Goal: Complete application form: Complete application form

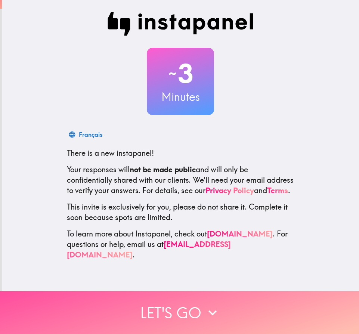
click at [193, 302] on button "Let's go" at bounding box center [179, 312] width 359 height 43
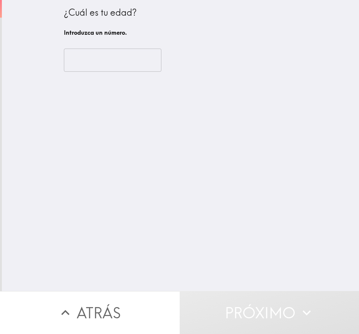
click at [99, 60] on input "number" at bounding box center [112, 60] width 97 height 23
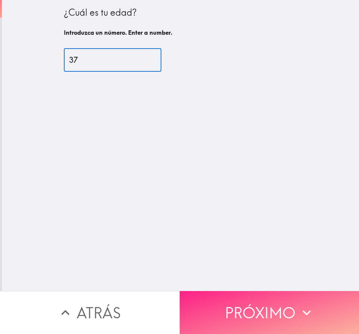
type input "37"
click at [267, 302] on font "Próximo" at bounding box center [260, 312] width 71 height 26
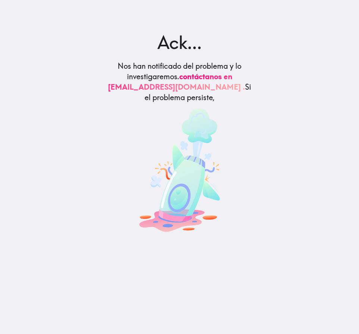
click at [284, 192] on main "Ack... Nos han notificado del problema y lo investigaremos. contáctanos en supp…" at bounding box center [179, 167] width 359 height 334
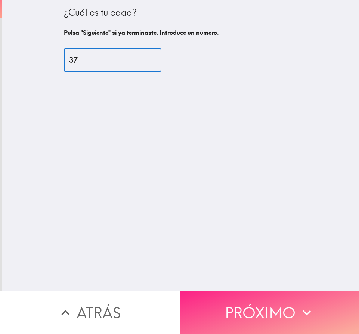
click at [248, 299] on font "Próximo" at bounding box center [260, 312] width 71 height 26
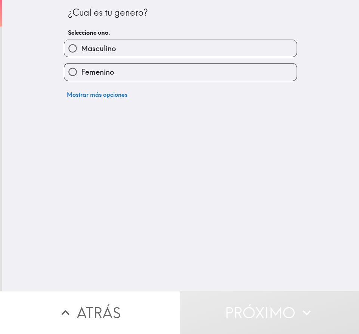
click at [130, 73] on label "Femenino" at bounding box center [180, 71] width 232 height 17
click at [81, 73] on input "Femenino" at bounding box center [72, 71] width 17 height 17
radio input "true"
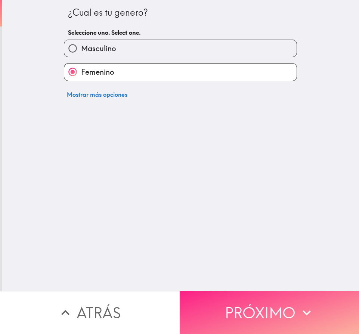
click at [292, 300] on font "Próximo" at bounding box center [260, 312] width 71 height 26
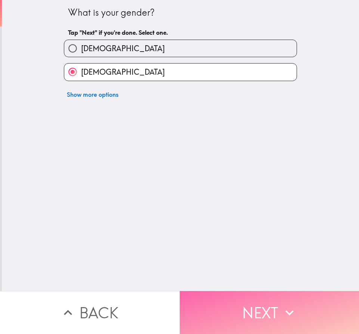
click at [310, 303] on button "Next" at bounding box center [268, 312] width 179 height 43
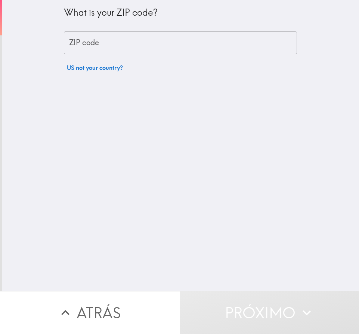
click at [129, 46] on input "ZIP code" at bounding box center [180, 42] width 233 height 23
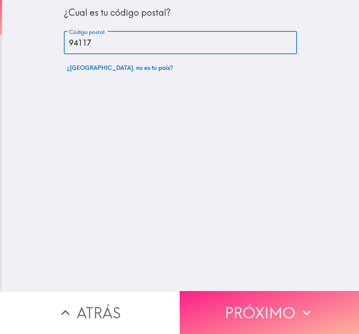
type input "94117"
click at [251, 302] on font "Próximo" at bounding box center [260, 312] width 71 height 26
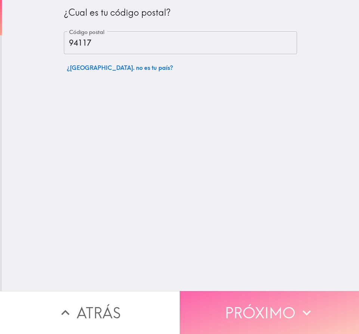
click at [284, 312] on font "Próximo" at bounding box center [260, 312] width 71 height 26
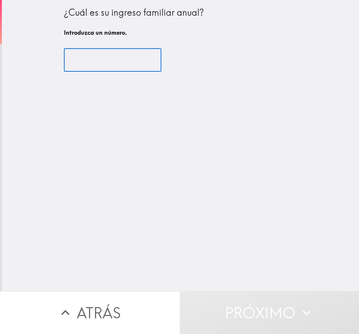
click at [138, 66] on input "number" at bounding box center [112, 60] width 97 height 23
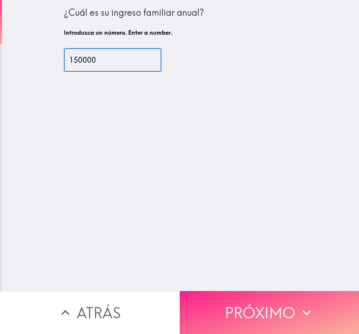
type input "150000"
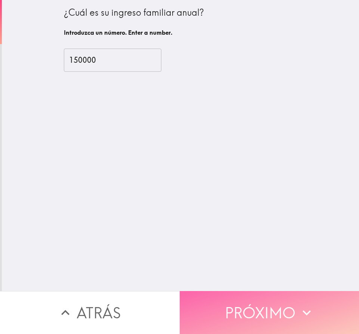
click at [284, 307] on font "Próximo" at bounding box center [260, 312] width 71 height 26
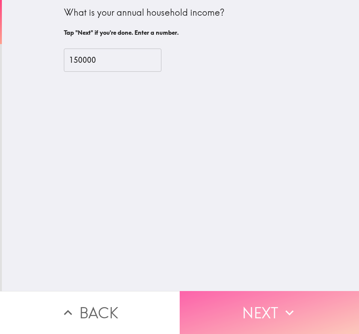
click at [266, 300] on button "Next" at bounding box center [268, 312] width 179 height 43
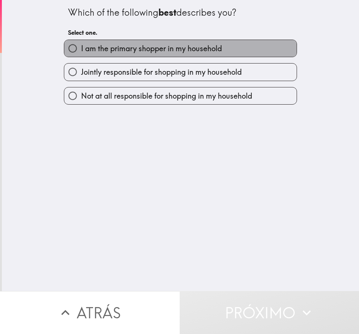
click at [98, 50] on span "I am the primary shopper in my household" at bounding box center [151, 48] width 141 height 10
click at [81, 50] on input "I am the primary shopper in my household" at bounding box center [72, 48] width 17 height 17
radio input "true"
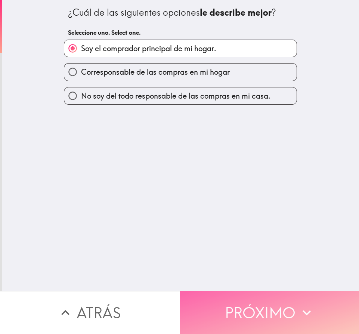
click at [273, 299] on font "Próximo" at bounding box center [260, 312] width 71 height 26
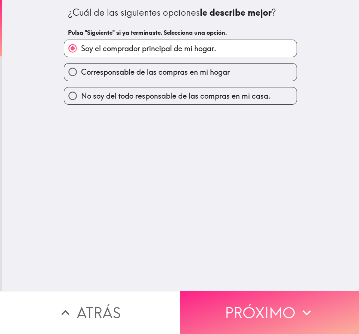
click at [265, 292] on button "Próximo" at bounding box center [268, 312] width 179 height 43
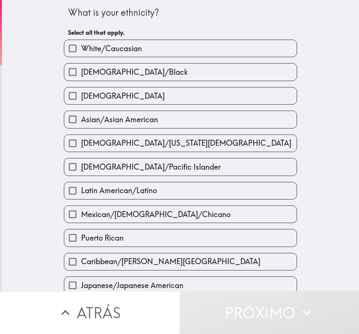
click at [163, 54] on label "White/Caucasian" at bounding box center [180, 48] width 232 height 17
click at [81, 54] on input "White/Caucasian" at bounding box center [72, 48] width 17 height 17
checkbox input "true"
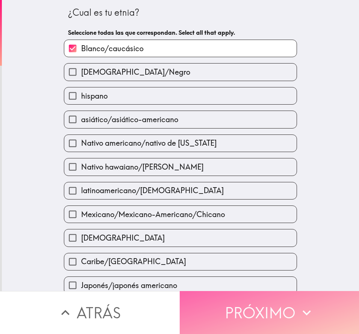
click at [309, 304] on icon "button" at bounding box center [306, 312] width 16 height 16
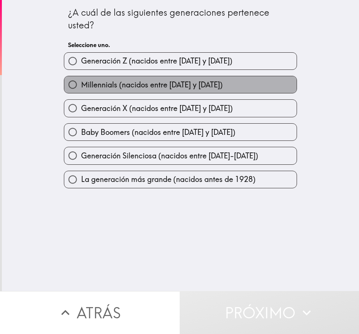
click at [214, 87] on label "Millennials (nacidos entre 1981 y 1996)" at bounding box center [180, 84] width 232 height 17
click at [81, 87] on input "Millennials (nacidos entre 1981 y 1996)" at bounding box center [72, 84] width 17 height 17
radio input "true"
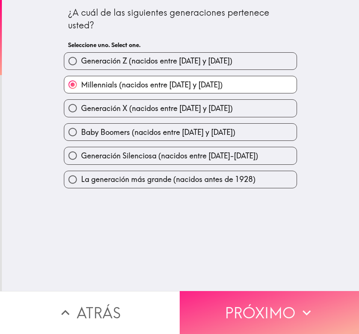
click at [257, 299] on font "Próximo" at bounding box center [260, 312] width 71 height 26
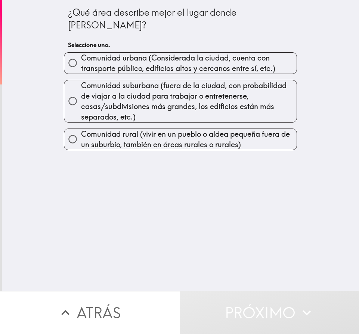
click at [169, 53] on font "Comunidad urbana (Considerada la ciudad, cuenta con transporte público, edifici…" at bounding box center [178, 63] width 194 height 20
click at [81, 54] on input "Comunidad urbana (Considerada la ciudad, cuenta con transporte público, edifici…" at bounding box center [72, 62] width 17 height 17
radio input "true"
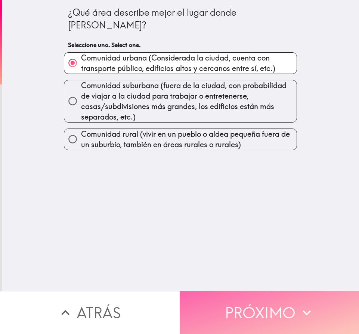
click at [269, 301] on font "Próximo" at bounding box center [260, 312] width 71 height 26
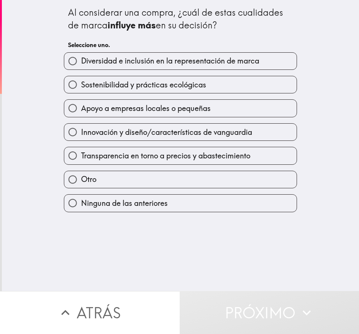
click at [153, 86] on font "Sostenibilidad y prácticas ecológicas" at bounding box center [143, 84] width 125 height 9
click at [81, 86] on input "Sostenibilidad y prácticas ecológicas" at bounding box center [72, 84] width 17 height 17
radio input "true"
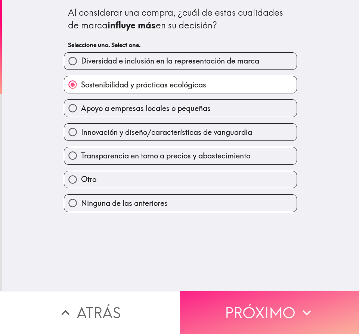
click at [274, 299] on font "Próximo" at bounding box center [260, 312] width 71 height 26
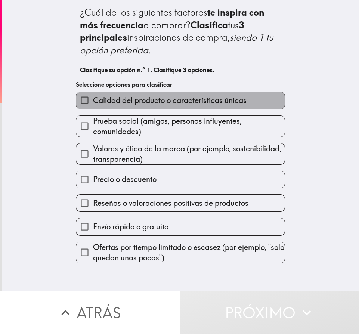
click at [168, 100] on font "Calidad del producto o características únicas" at bounding box center [169, 100] width 153 height 9
click at [93, 100] on input "Calidad del producto o características únicas" at bounding box center [84, 100] width 17 height 17
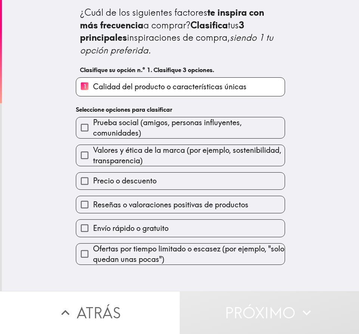
click at [142, 156] on span "Valores y ética de la marca (por ejemplo, sostenibilidad, transparencia)" at bounding box center [188, 155] width 191 height 21
click at [93, 156] on input "Valores y ética de la marca (por ejemplo, sostenibilidad, transparencia)" at bounding box center [84, 155] width 17 height 17
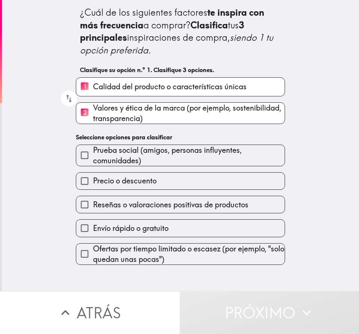
click at [112, 226] on font "Envío rápido o gratuito" at bounding box center [130, 227] width 75 height 9
click at [93, 226] on input "Envío rápido o gratuito" at bounding box center [84, 227] width 17 height 17
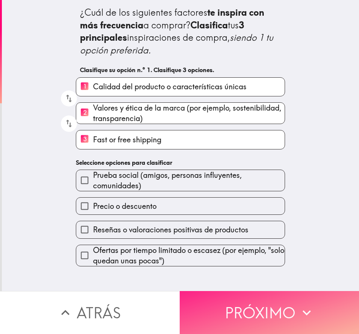
click at [225, 302] on font "Próximo" at bounding box center [260, 312] width 71 height 26
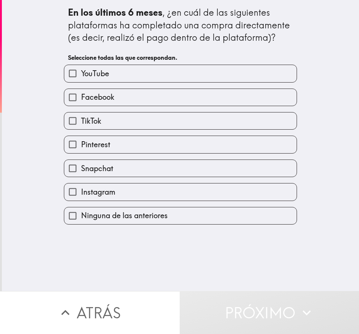
click at [81, 75] on font "YouTube" at bounding box center [95, 73] width 28 height 9
click at [79, 75] on input "YouTube" at bounding box center [72, 73] width 17 height 17
checkbox input "true"
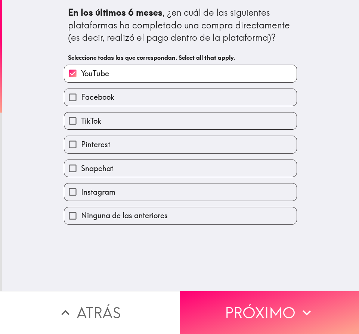
click at [82, 97] on font "Facebook" at bounding box center [97, 96] width 33 height 9
click at [81, 97] on input "Facebook" at bounding box center [72, 97] width 17 height 17
checkbox input "true"
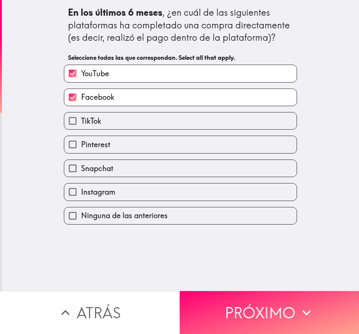
click at [82, 119] on font "TikTok" at bounding box center [91, 120] width 20 height 9
click at [81, 119] on input "TikTok" at bounding box center [72, 120] width 17 height 17
checkbox input "true"
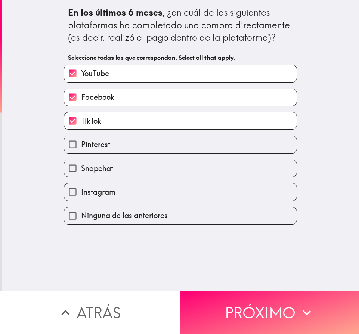
click at [86, 190] on font "Instagram" at bounding box center [98, 191] width 34 height 9
click at [81, 190] on input "Instagram" at bounding box center [72, 191] width 17 height 17
checkbox input "true"
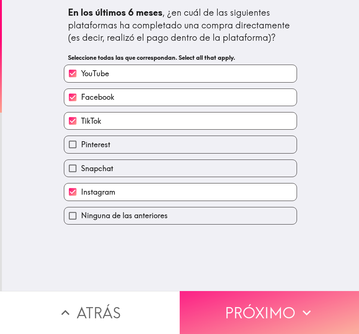
click at [280, 312] on font "Próximo" at bounding box center [260, 312] width 71 height 26
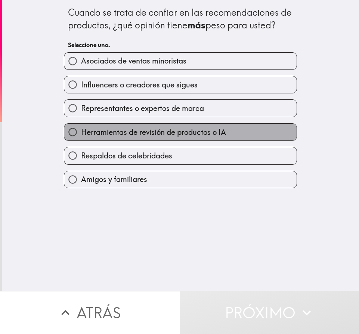
click at [179, 131] on font "Herramientas de revisión de productos o IA" at bounding box center [153, 131] width 145 height 9
click at [81, 131] on input "Herramientas de revisión de productos o IA" at bounding box center [72, 132] width 17 height 17
radio input "true"
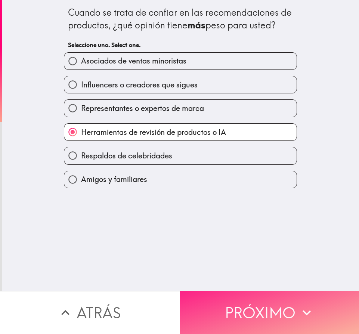
click at [287, 309] on font "Próximo" at bounding box center [260, 312] width 71 height 26
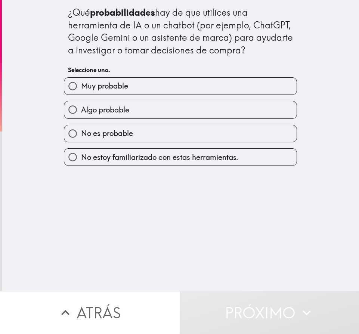
click at [112, 84] on font "Muy probable" at bounding box center [104, 85] width 47 height 9
click at [81, 84] on input "Muy probable" at bounding box center [72, 86] width 17 height 17
radio input "true"
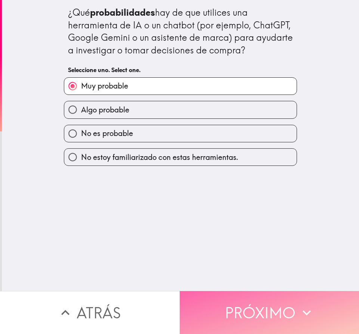
click at [280, 307] on font "Próximo" at bounding box center [260, 312] width 71 height 26
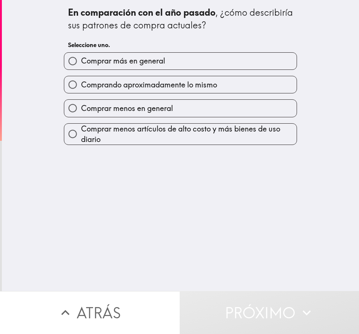
click at [147, 62] on font "Comprar más en general" at bounding box center [123, 60] width 84 height 9
click at [81, 62] on input "Comprar más en general" at bounding box center [72, 61] width 17 height 17
radio input "true"
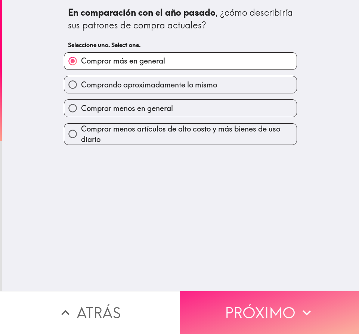
click at [268, 309] on font "Próximo" at bounding box center [260, 312] width 71 height 26
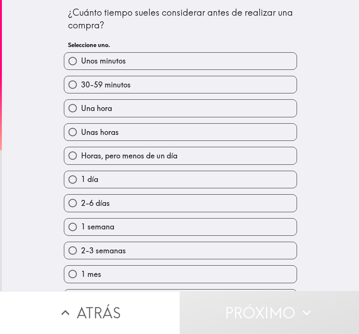
click at [110, 129] on font "Unas horas" at bounding box center [100, 131] width 38 height 9
click at [81, 129] on input "Unas horas" at bounding box center [72, 132] width 17 height 17
radio input "true"
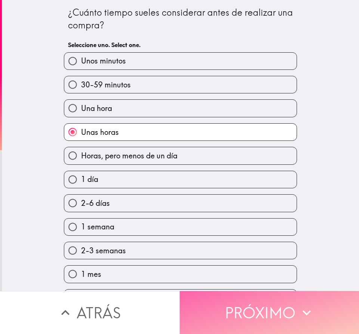
click at [266, 300] on font "Próximo" at bounding box center [260, 312] width 71 height 26
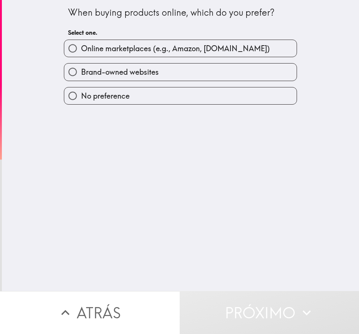
click at [169, 47] on span "Online marketplaces (e.g., Amazon, Walmart.com)" at bounding box center [175, 48] width 188 height 10
click at [81, 47] on input "Online marketplaces (e.g., Amazon, Walmart.com)" at bounding box center [72, 48] width 17 height 17
radio input "true"
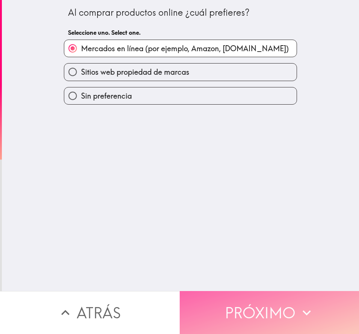
click at [254, 303] on font "Próximo" at bounding box center [260, 312] width 71 height 26
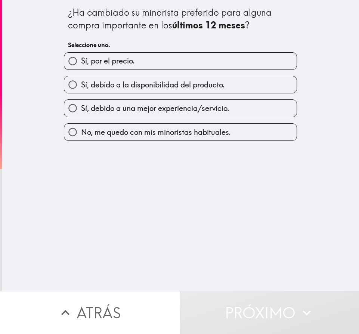
click at [96, 88] on font "Sí, debido a la disponibilidad del producto." at bounding box center [153, 84] width 144 height 9
click at [81, 88] on input "Sí, debido a la disponibilidad del producto." at bounding box center [72, 84] width 17 height 17
radio input "true"
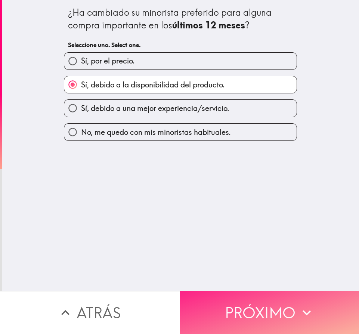
click at [252, 299] on font "Próximo" at bounding box center [260, 312] width 71 height 26
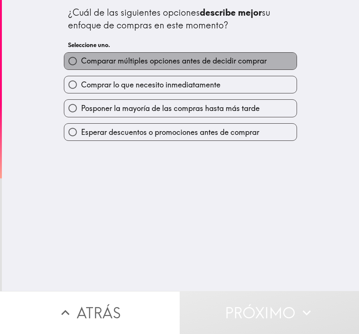
click at [174, 63] on font "Comparar múltiples opciones antes de decidir comprar" at bounding box center [173, 60] width 185 height 9
click at [81, 63] on input "Comparar múltiples opciones antes de decidir comprar" at bounding box center [72, 61] width 17 height 17
radio input "true"
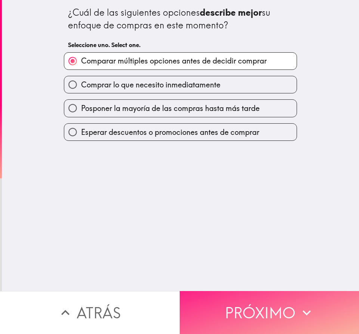
click at [272, 308] on font "Próximo" at bounding box center [260, 312] width 71 height 26
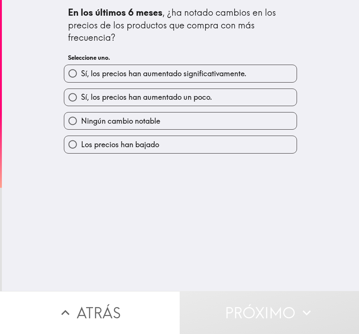
click at [135, 124] on font "Ningún cambio notable" at bounding box center [120, 120] width 79 height 9
click at [81, 124] on input "Ningún cambio notable" at bounding box center [72, 120] width 17 height 17
radio input "true"
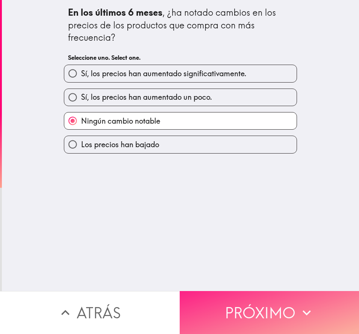
click at [272, 299] on font "Próximo" at bounding box center [260, 312] width 71 height 26
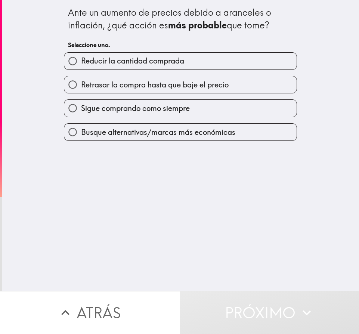
click at [154, 111] on font "Sigue comprando como siempre" at bounding box center [135, 107] width 109 height 9
click at [81, 111] on input "Sigue comprando como siempre" at bounding box center [72, 108] width 17 height 17
radio input "true"
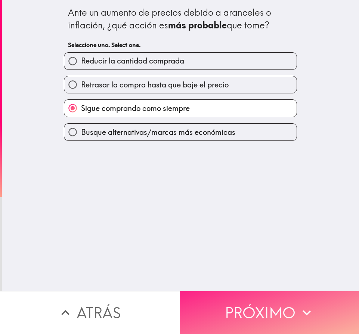
click at [269, 304] on font "Próximo" at bounding box center [260, 312] width 71 height 26
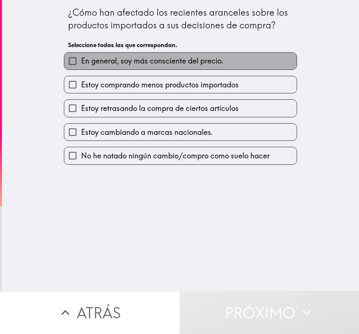
click at [176, 62] on font "En general, soy más consciente del precio." at bounding box center [152, 60] width 142 height 9
click at [81, 62] on input "En general, soy más consciente del precio." at bounding box center [72, 61] width 17 height 17
checkbox input "true"
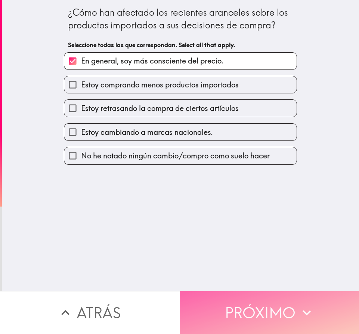
click at [267, 307] on font "Próximo" at bounding box center [260, 312] width 71 height 26
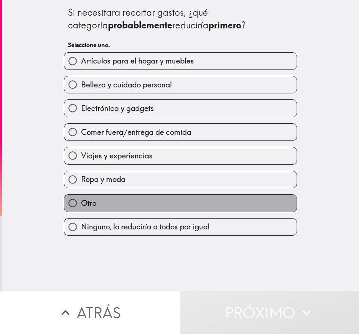
click at [87, 203] on font "Otro" at bounding box center [88, 202] width 15 height 9
click at [81, 203] on input "Otro" at bounding box center [72, 202] width 17 height 17
radio input "true"
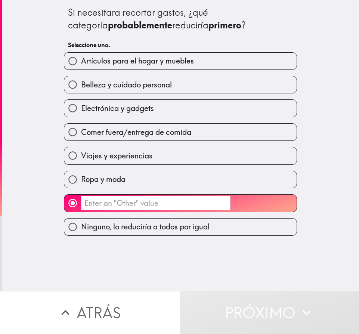
click at [71, 181] on input "Ropa y moda" at bounding box center [72, 179] width 17 height 17
radio input "true"
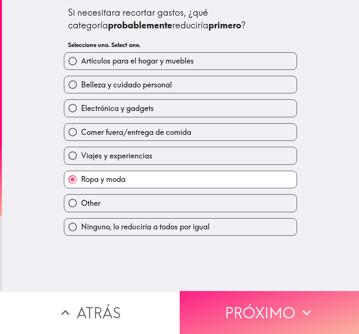
click at [272, 299] on font "Próximo" at bounding box center [260, 312] width 71 height 26
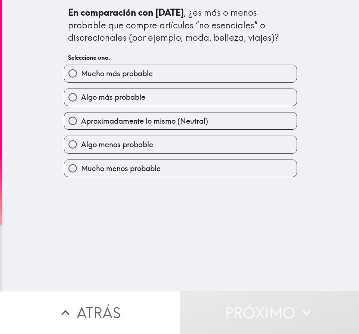
click at [98, 74] on font "Mucho más probable" at bounding box center [117, 73] width 72 height 9
click at [81, 74] on input "Mucho más probable" at bounding box center [72, 73] width 17 height 17
radio input "true"
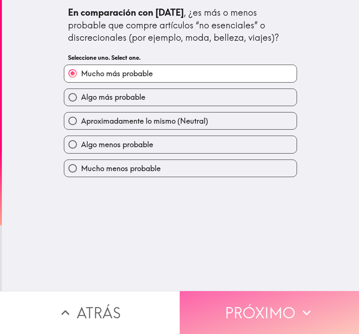
click at [284, 300] on font "Próximo" at bounding box center [260, 312] width 71 height 26
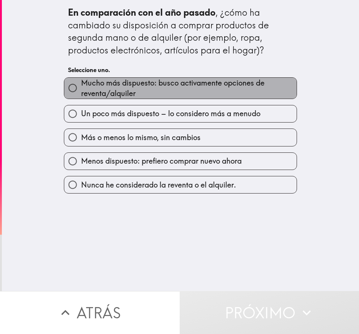
click at [147, 85] on font "Mucho más dispuesto: busco activamente opciones de reventa/alquiler" at bounding box center [172, 88] width 183 height 20
click at [81, 85] on input "Mucho más dispuesto: busco activamente opciones de reventa/alquiler" at bounding box center [72, 87] width 17 height 17
radio input "true"
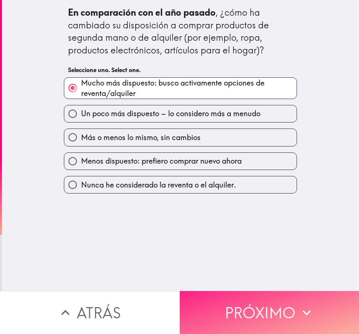
click at [267, 307] on font "Próximo" at bounding box center [260, 312] width 71 height 26
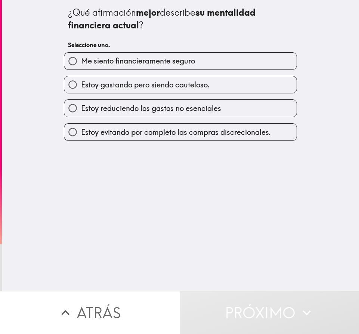
click at [122, 59] on font "Me siento financieramente seguro" at bounding box center [138, 60] width 114 height 9
click at [81, 59] on input "Me siento financieramente seguro" at bounding box center [72, 61] width 17 height 17
radio input "true"
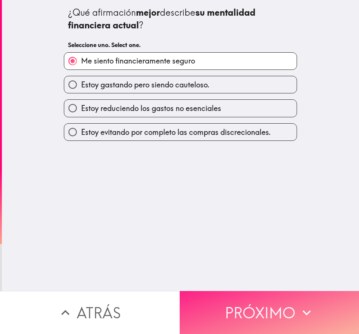
click at [248, 309] on font "Próximo" at bounding box center [260, 312] width 71 height 26
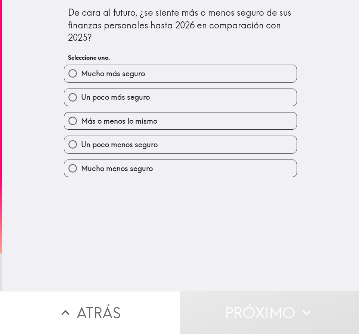
click at [126, 75] on font "Mucho más seguro" at bounding box center [113, 73] width 64 height 9
click at [81, 75] on input "Mucho más seguro" at bounding box center [72, 73] width 17 height 17
radio input "true"
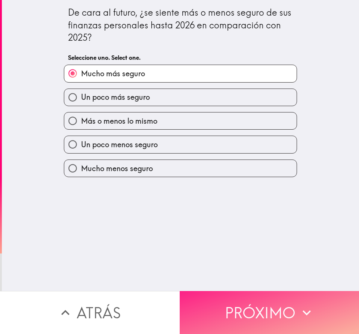
click at [274, 308] on font "Próximo" at bounding box center [260, 312] width 71 height 26
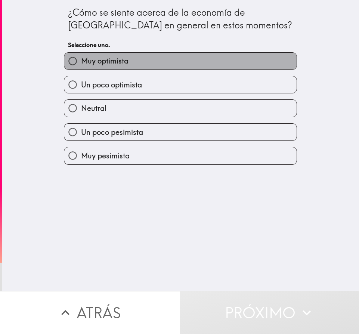
click at [115, 62] on font "Muy optimista" at bounding box center [104, 60] width 47 height 9
click at [81, 62] on input "Muy optimista" at bounding box center [72, 61] width 17 height 17
radio input "true"
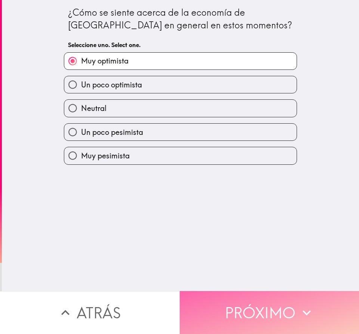
click at [295, 304] on button "Próximo" at bounding box center [268, 312] width 179 height 43
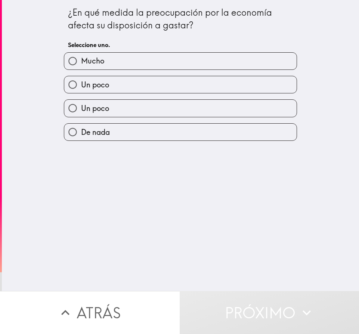
click at [91, 134] on font "De nada" at bounding box center [95, 131] width 29 height 9
click at [81, 134] on input "De nada" at bounding box center [72, 132] width 17 height 17
radio input "true"
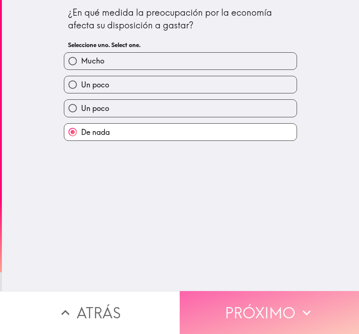
click at [242, 299] on font "Próximo" at bounding box center [260, 312] width 71 height 26
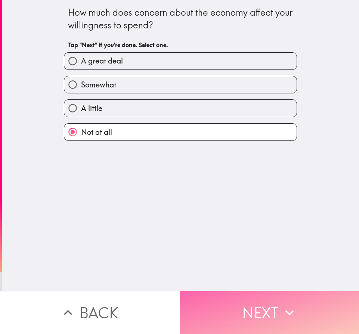
click at [258, 296] on button "Next" at bounding box center [268, 312] width 179 height 43
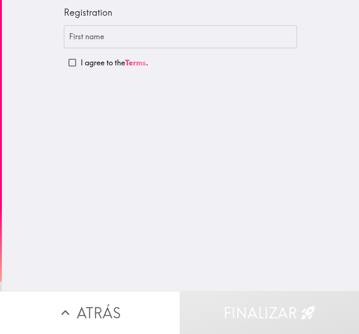
click at [270, 165] on div "Registration First name First name I agree to the Terms ." at bounding box center [180, 145] width 357 height 291
drag, startPoint x: 112, startPoint y: 12, endPoint x: 61, endPoint y: 16, distance: 51.3
click at [64, 16] on div "Registration" at bounding box center [180, 12] width 233 height 13
type input "Yennileth"
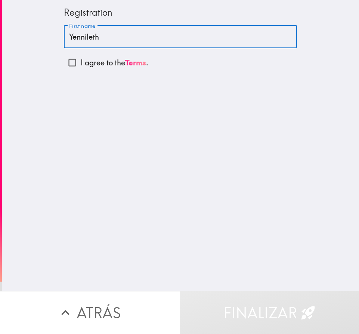
click at [107, 32] on input "Yennileth" at bounding box center [180, 36] width 233 height 23
click at [65, 62] on input "I agree to the Terms ." at bounding box center [72, 62] width 17 height 17
checkbox input "true"
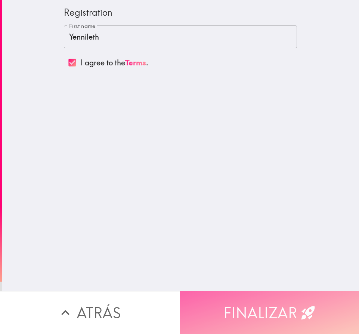
click at [256, 312] on font "Finalizar" at bounding box center [260, 312] width 74 height 26
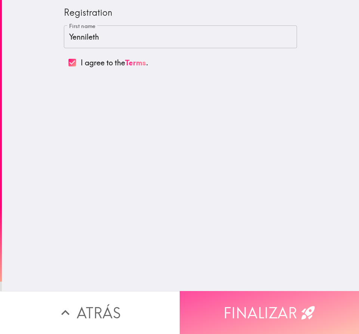
scroll to position [0, 0]
